Goal: Check status: Check status

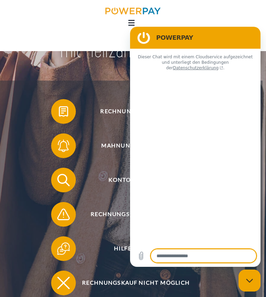
type textarea "*"
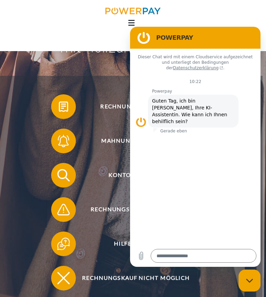
click at [98, 189] on link "Konto einsehen" at bounding box center [131, 175] width 178 height 27
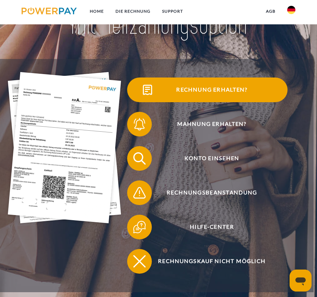
scroll to position [59, 0]
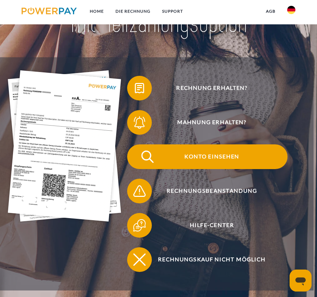
click at [196, 161] on span "Konto einsehen" at bounding box center [212, 156] width 151 height 25
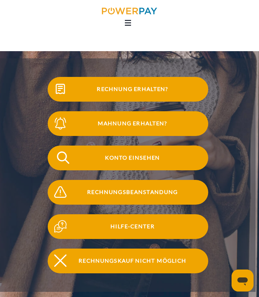
scroll to position [60, 0]
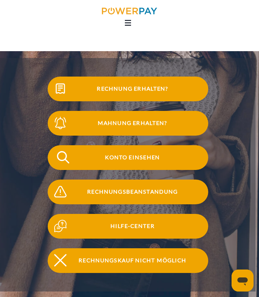
click at [123, 145] on span "Konto einsehen" at bounding box center [132, 157] width 151 height 25
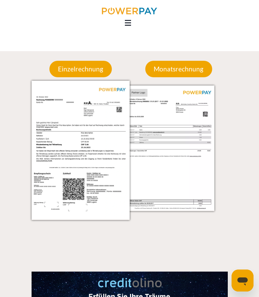
scroll to position [539, 0]
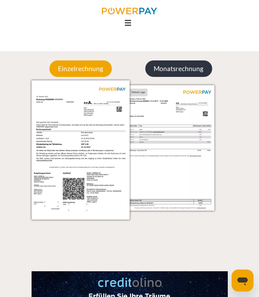
click at [163, 77] on p "Monatsrechnung" at bounding box center [178, 68] width 67 height 16
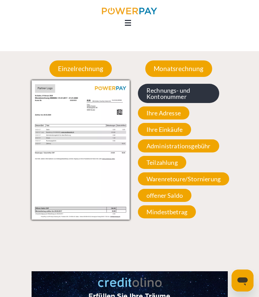
click at [189, 103] on span "Rechnungs- und Kontonummer" at bounding box center [178, 93] width 81 height 19
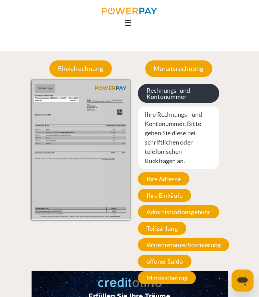
click at [189, 103] on span "Rechnungs- und Kontonummer" at bounding box center [178, 93] width 81 height 19
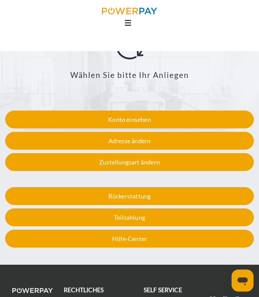
scroll to position [948, 0]
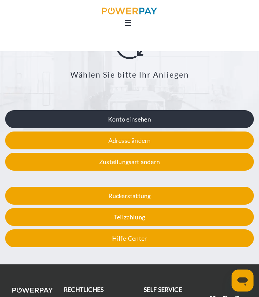
click at [60, 128] on div "Konto einsehen" at bounding box center [129, 119] width 249 height 18
